Goal: Information Seeking & Learning: Learn about a topic

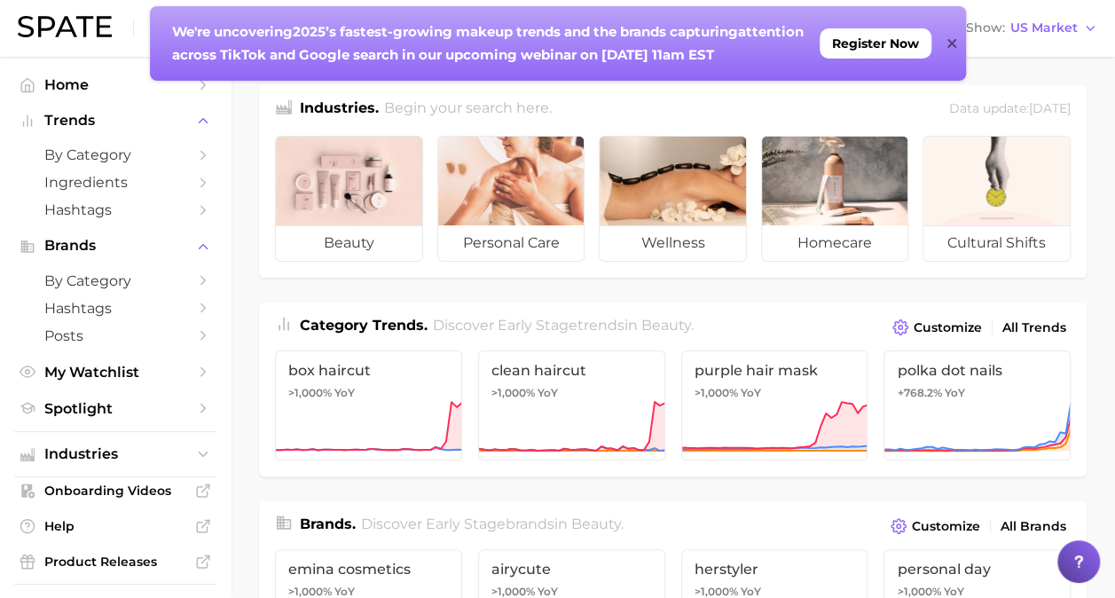
click at [954, 43] on icon at bounding box center [952, 43] width 9 height 14
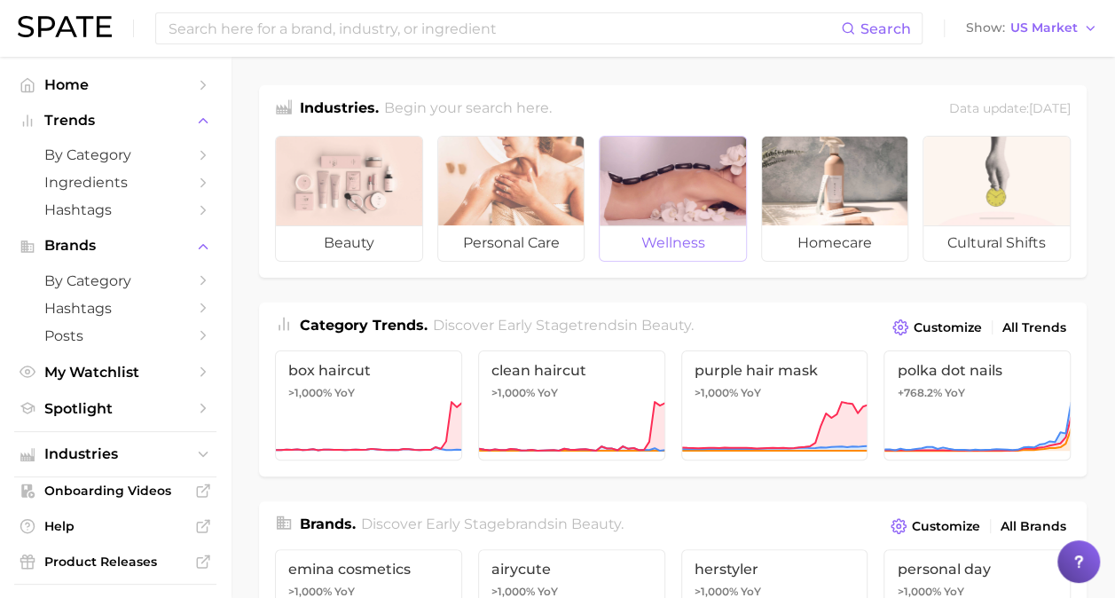
click at [639, 225] on span "wellness" at bounding box center [673, 242] width 146 height 35
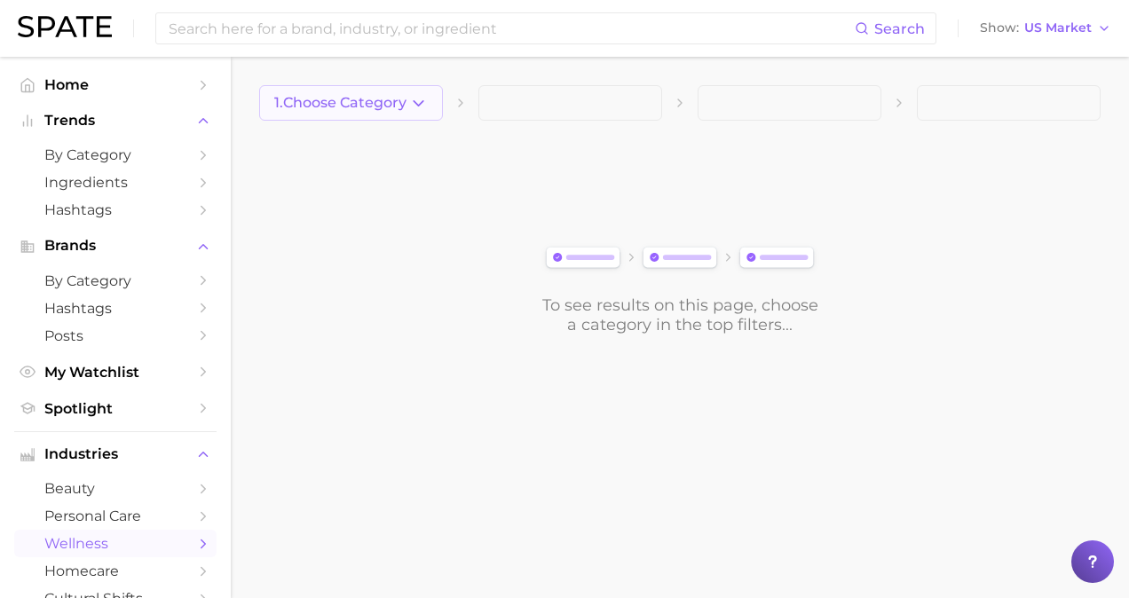
click at [422, 103] on icon "button" at bounding box center [418, 103] width 19 height 19
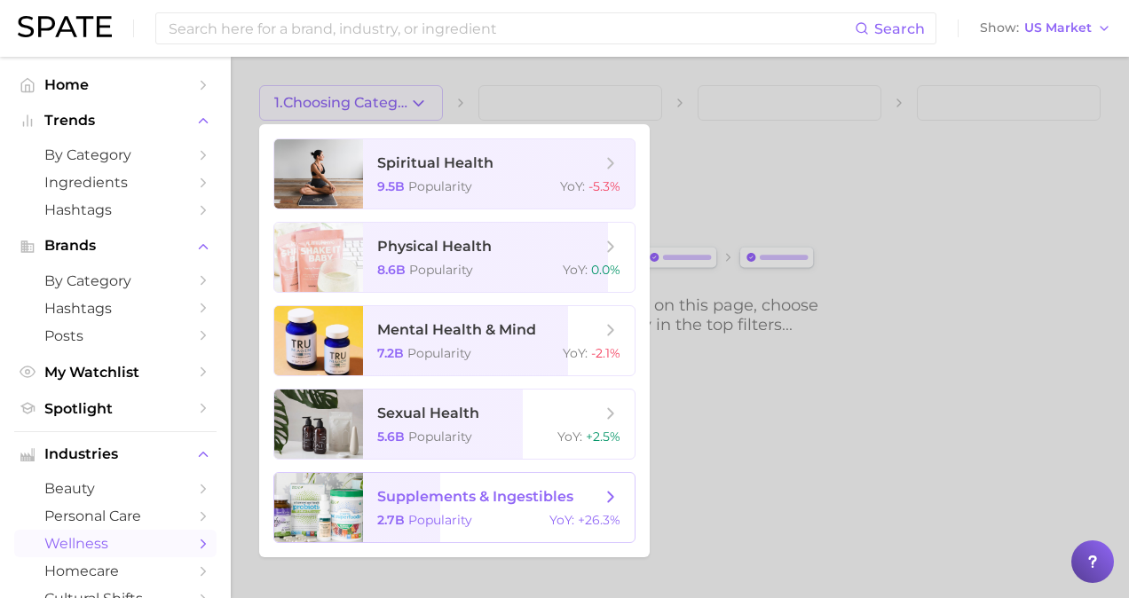
click at [518, 493] on span "supplements & ingestibles" at bounding box center [475, 496] width 196 height 17
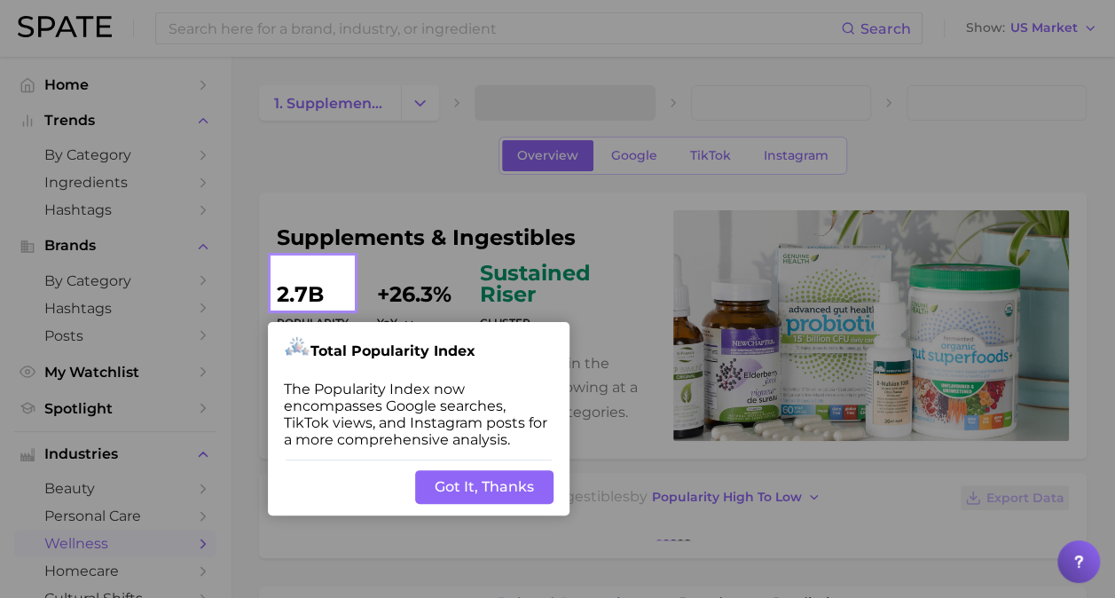
click at [492, 470] on div "Back Got It, Thanks" at bounding box center [419, 487] width 302 height 57
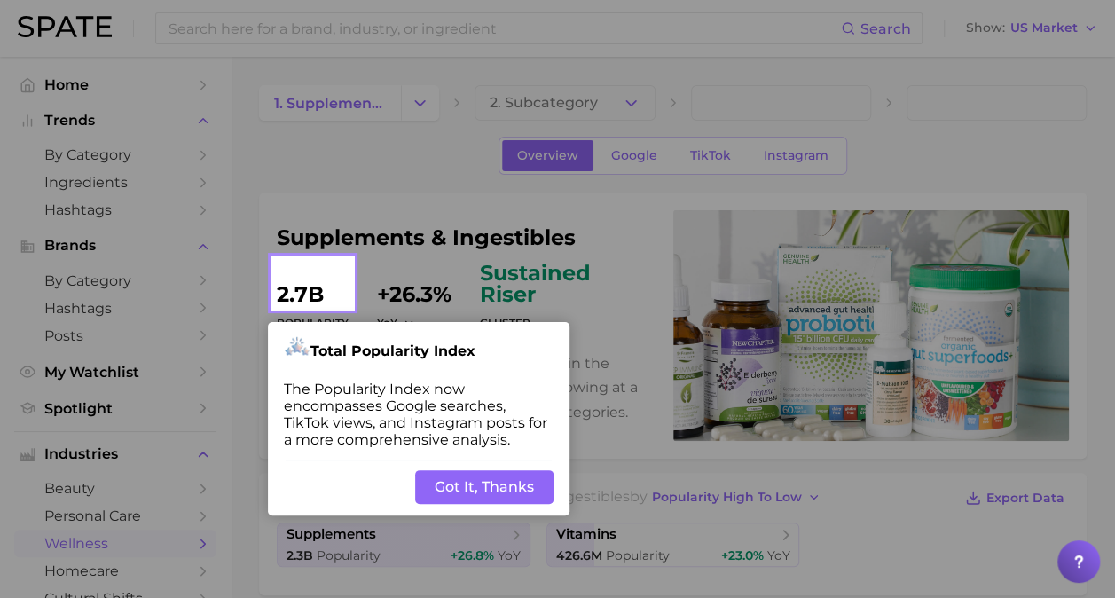
click at [501, 482] on button "Got It, Thanks" at bounding box center [484, 487] width 138 height 34
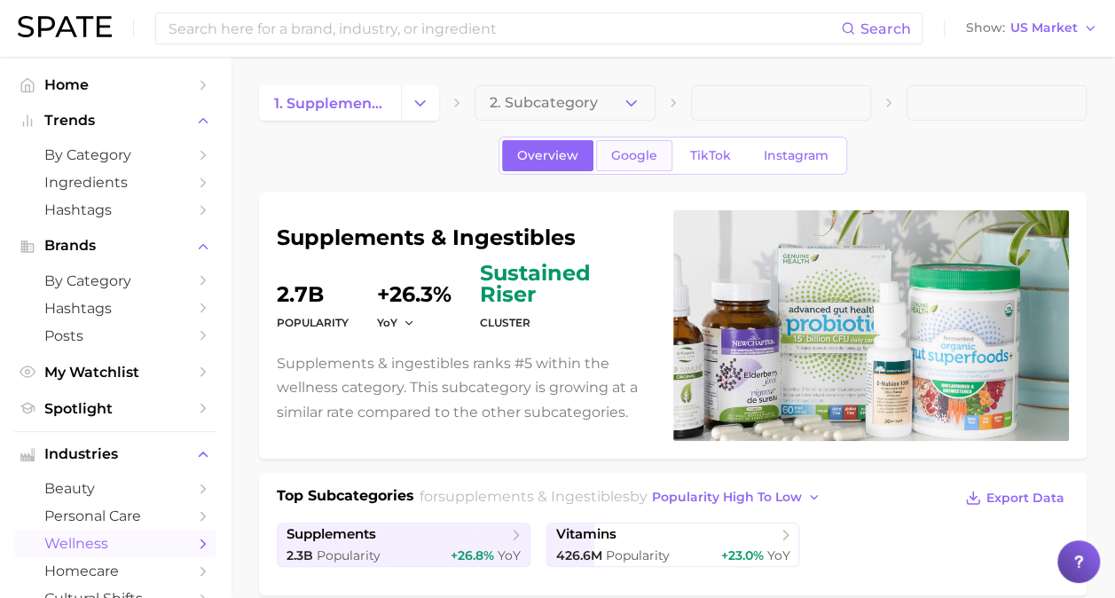
click at [642, 154] on span "Google" at bounding box center [634, 155] width 46 height 15
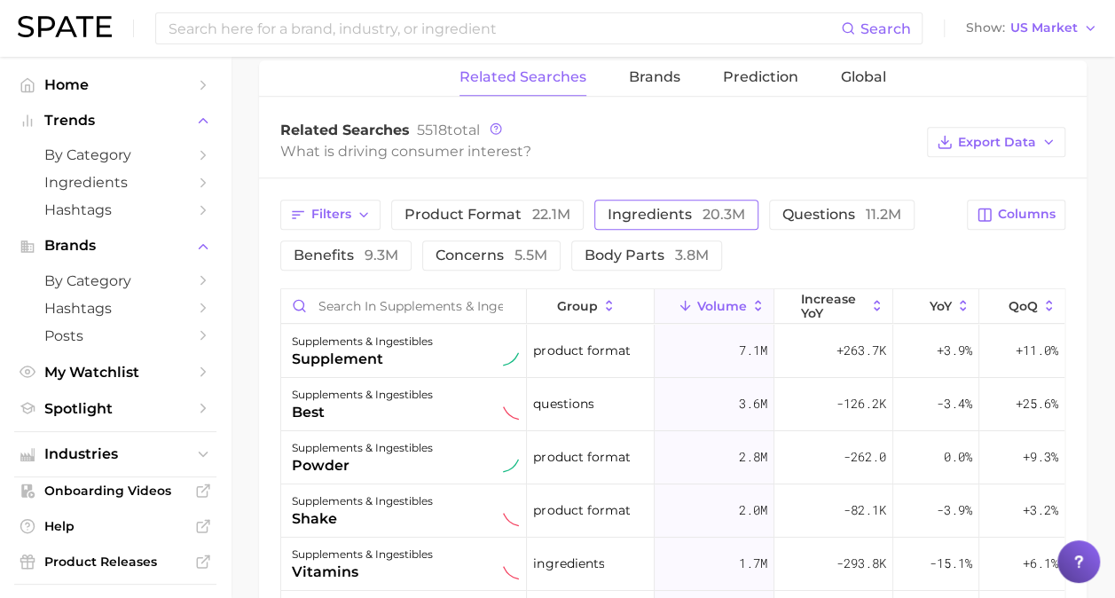
click at [618, 206] on span "ingredients 20.3m" at bounding box center [677, 214] width 138 height 17
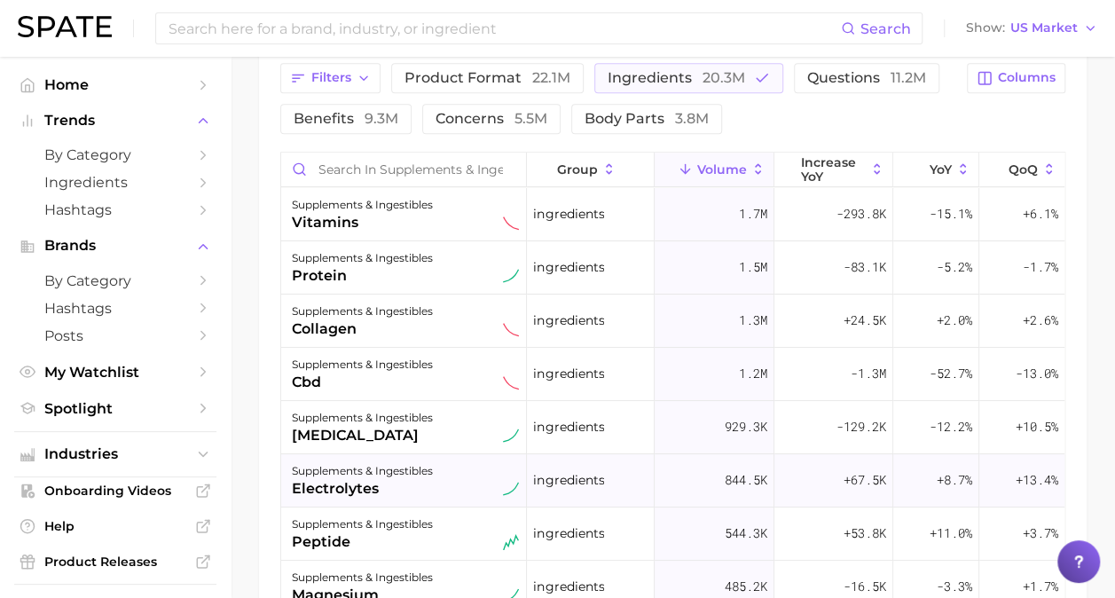
scroll to position [42, 0]
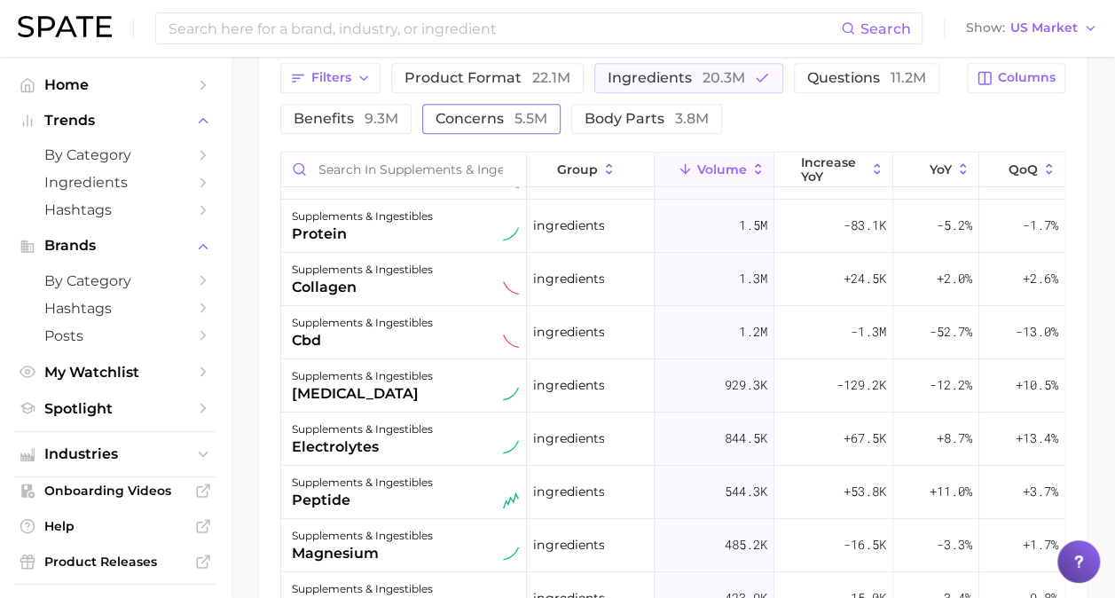
click at [515, 115] on span "5.5m" at bounding box center [531, 118] width 33 height 17
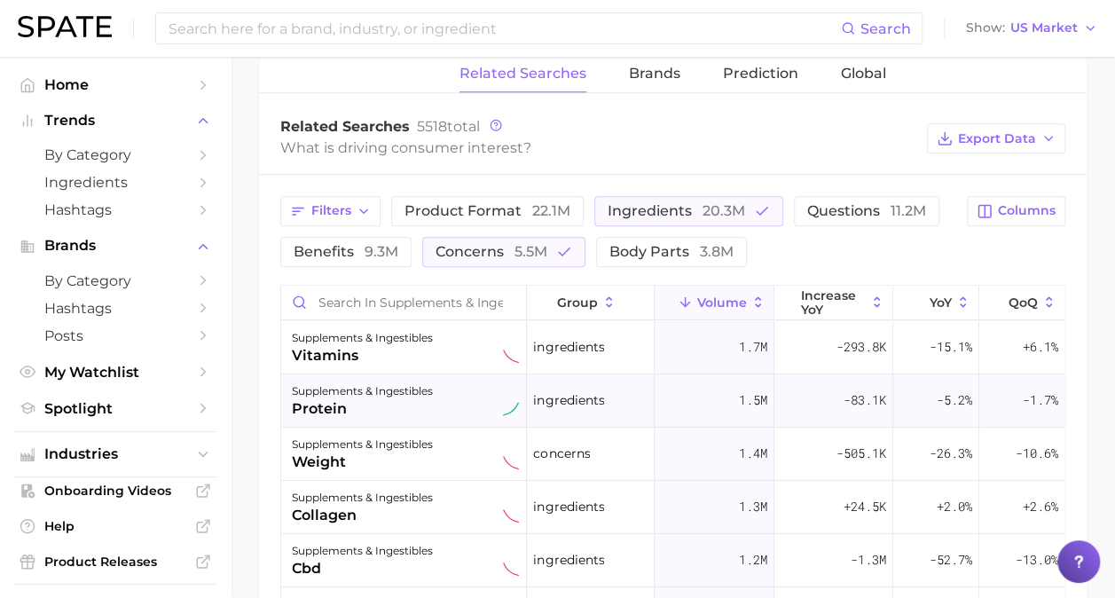
scroll to position [714, 0]
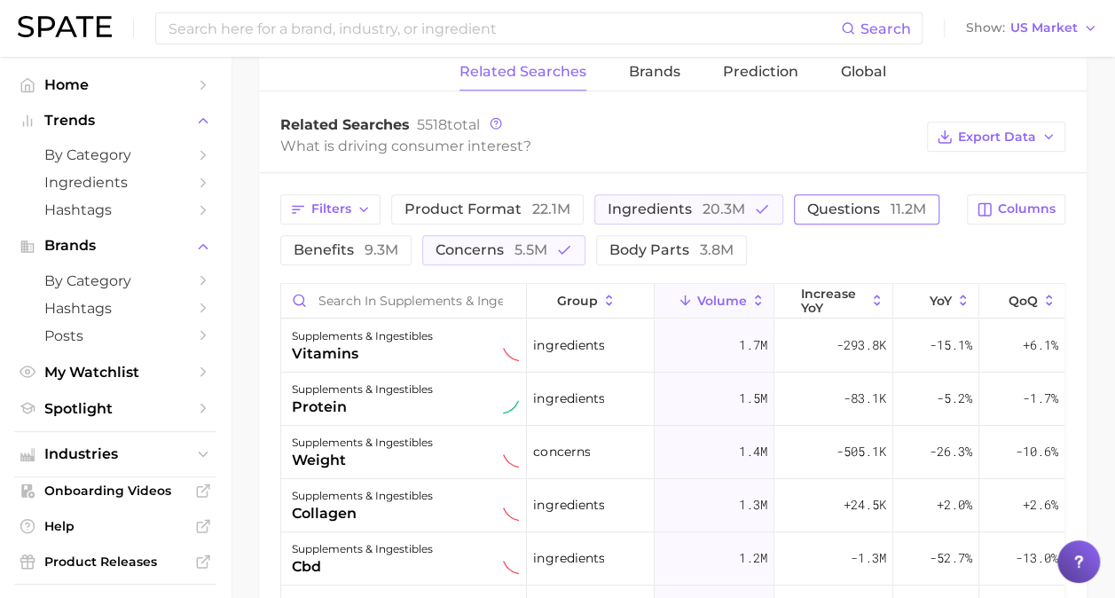
click at [846, 201] on span "questions 11.2m" at bounding box center [866, 209] width 119 height 17
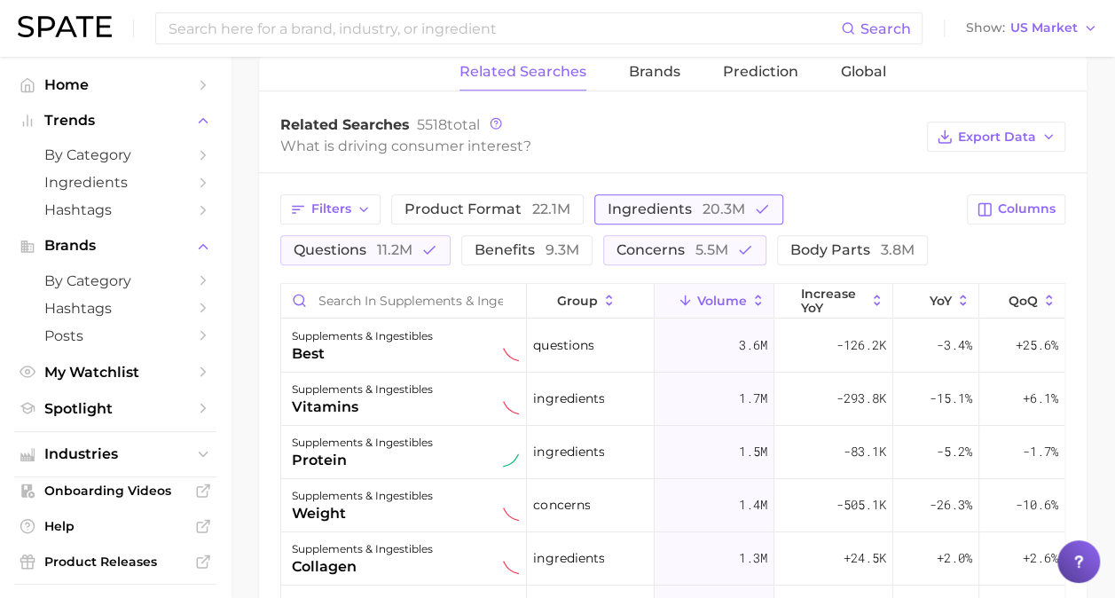
click at [648, 205] on span "ingredients 20.3m" at bounding box center [677, 209] width 138 height 17
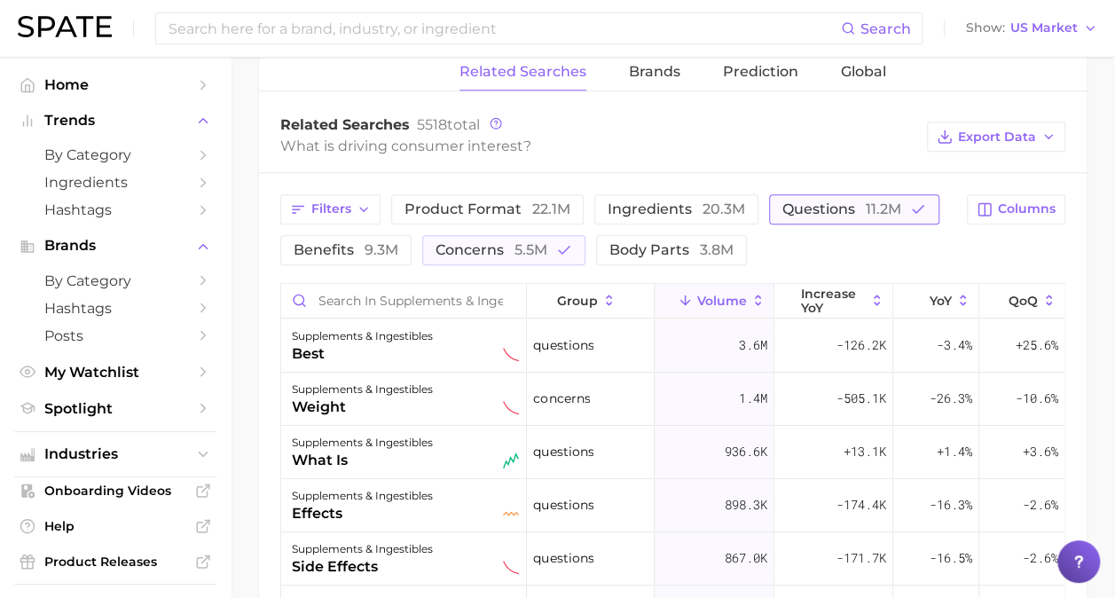
click at [834, 204] on span "questions 11.2m" at bounding box center [842, 209] width 119 height 17
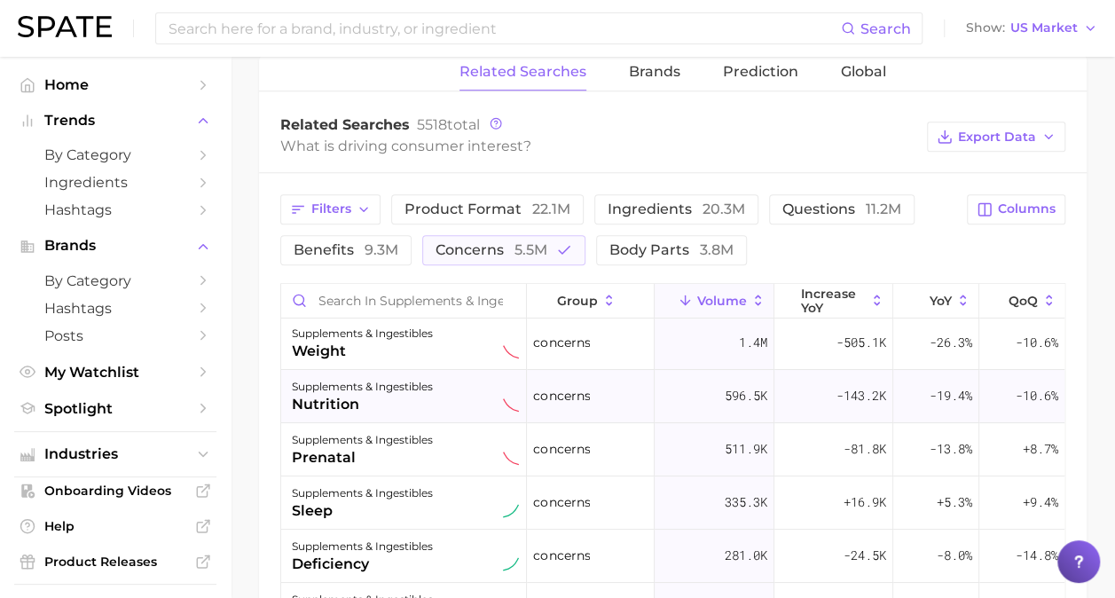
scroll to position [0, 0]
